Goal: Find contact information: Find contact information

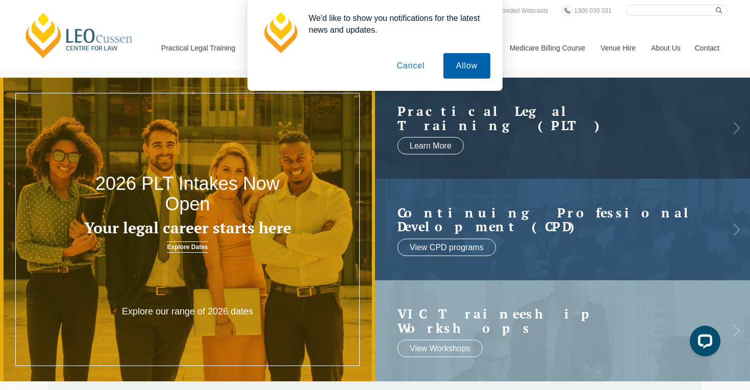
click at [454, 71] on button "Allow" at bounding box center [466, 65] width 47 height 25
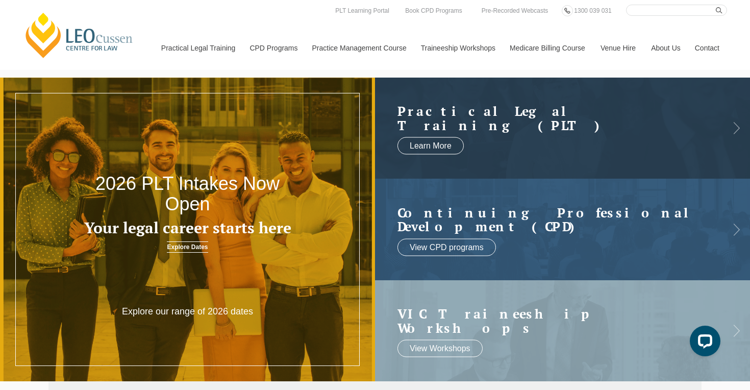
click at [705, 48] on link "Contact" at bounding box center [707, 48] width 40 height 44
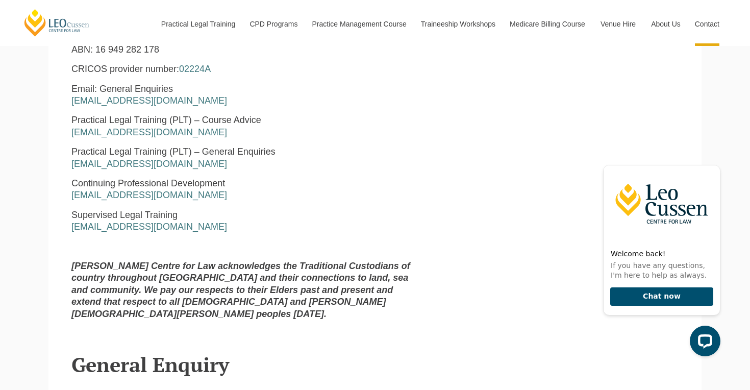
scroll to position [561, 0]
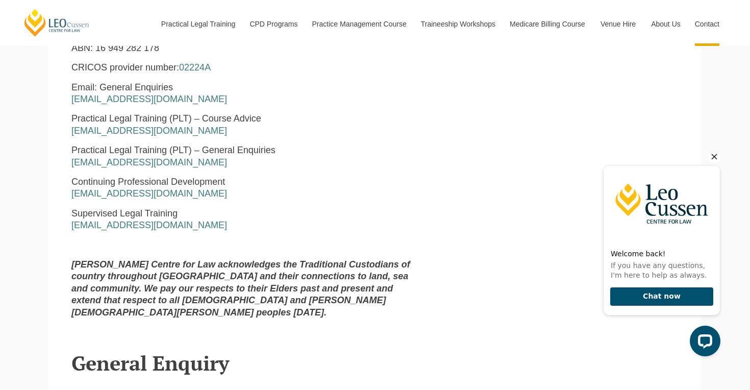
click at [714, 160] on icon "Hide greeting" at bounding box center [714, 156] width 12 height 12
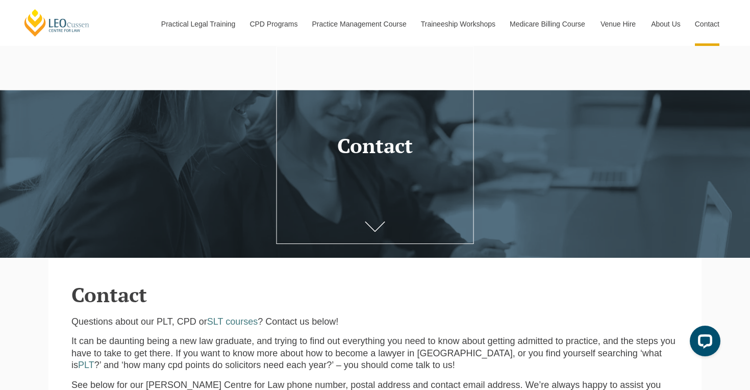
scroll to position [0, 0]
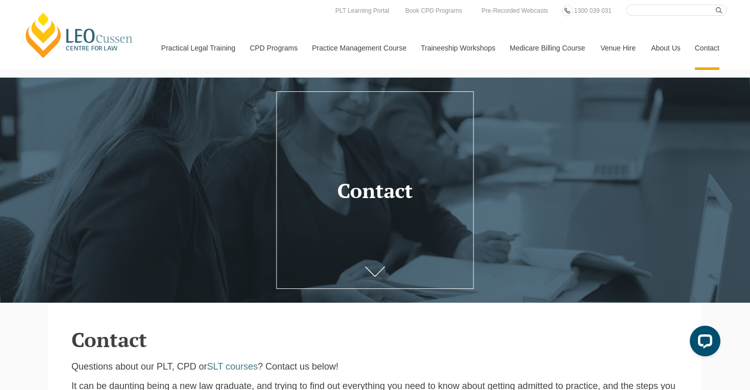
drag, startPoint x: 6, startPoint y: 6, endPoint x: 87, endPoint y: 16, distance: 82.2
click at [87, 16] on header "[PERSON_NAME] Centre for Law Search here Practical Legal Training Our Practical…" at bounding box center [375, 35] width 750 height 70
